Goal: Task Accomplishment & Management: Manage account settings

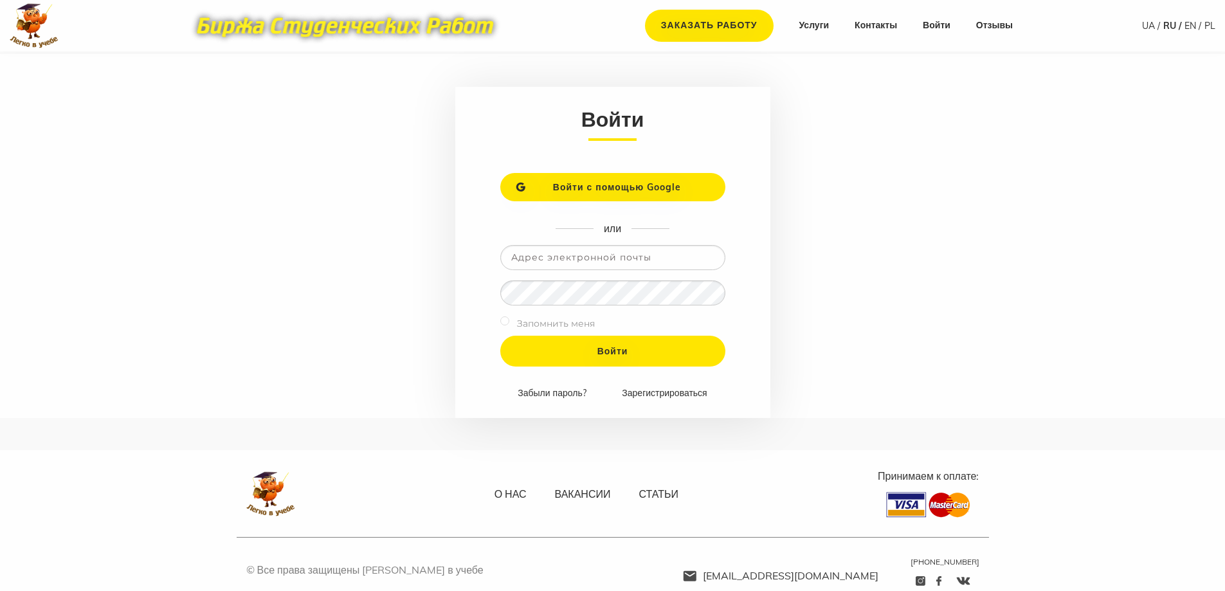
type input "[EMAIL_ADDRESS][DOMAIN_NAME]"
click at [500, 336] on input "Войти" at bounding box center [612, 351] width 225 height 31
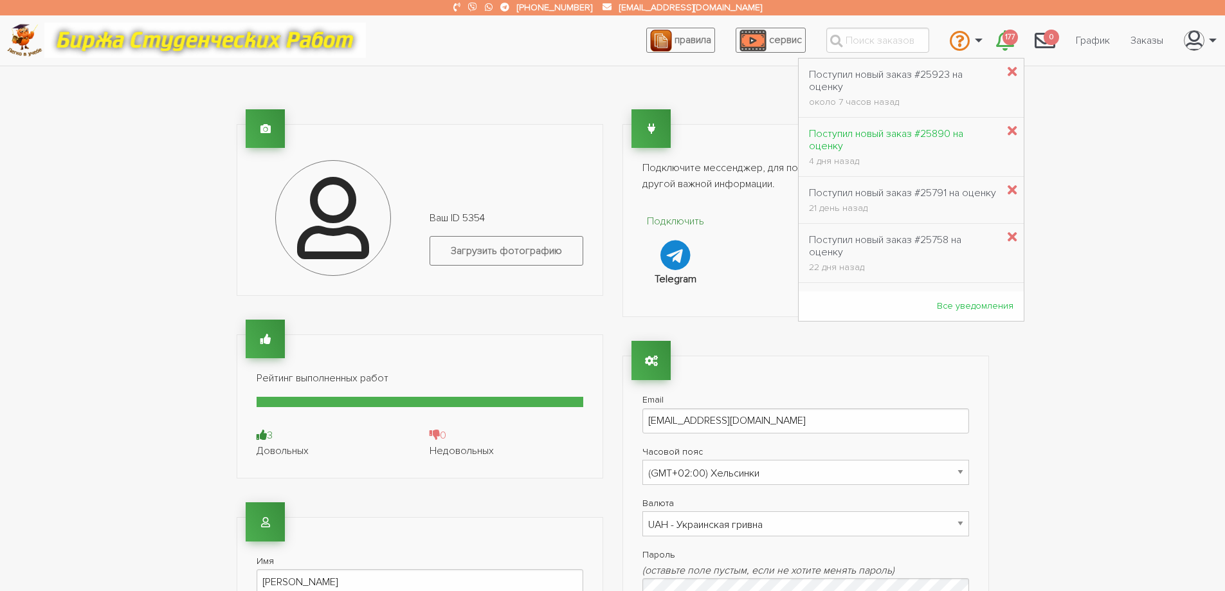
click at [881, 139] on div "Поступил новый заказ #25890 на оценку" at bounding box center [903, 140] width 188 height 24
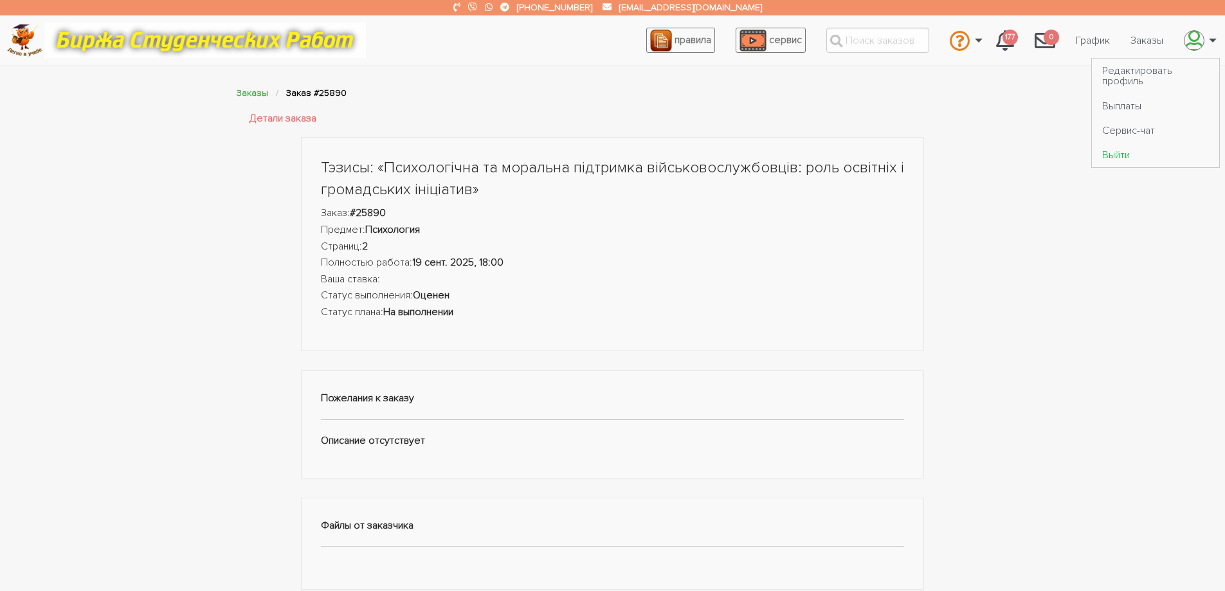
click at [1113, 153] on link "Выйти" at bounding box center [1155, 155] width 127 height 24
